Goal: Task Accomplishment & Management: Use online tool/utility

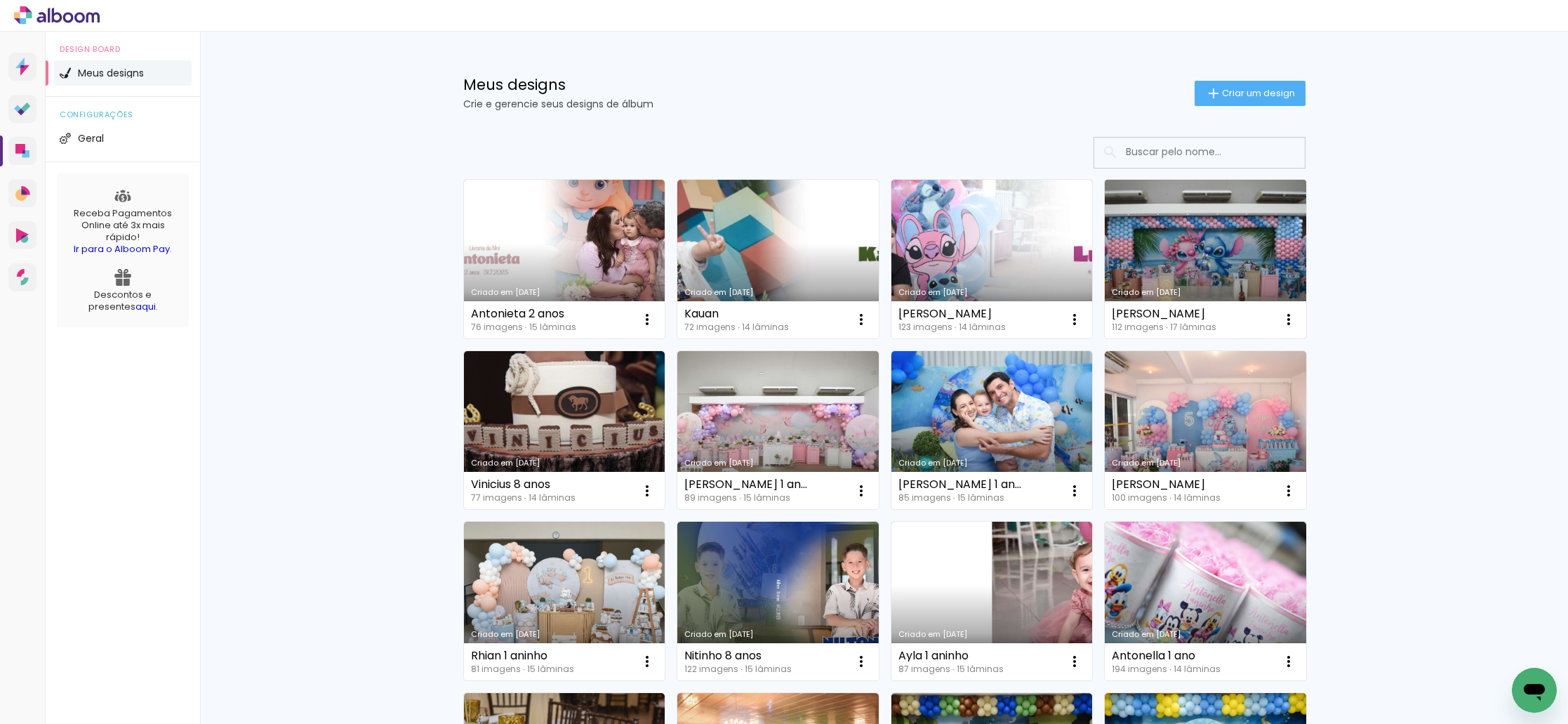
click at [1187, 245] on link "Criado em [DATE]" at bounding box center [1205, 259] width 201 height 159
